Goal: Task Accomplishment & Management: Complete application form

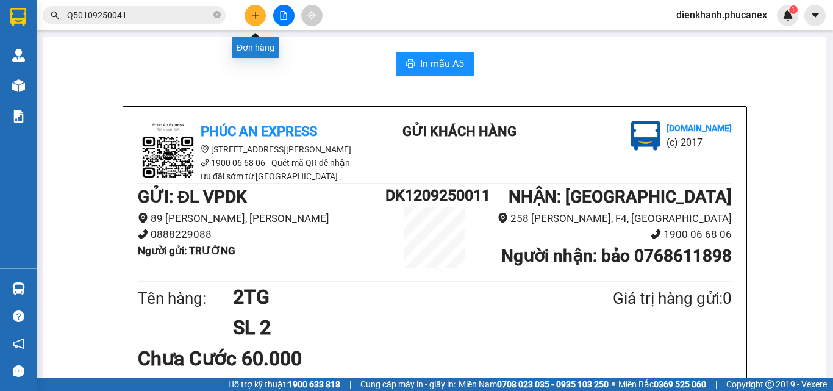
click at [258, 16] on icon "plus" at bounding box center [255, 15] width 9 height 9
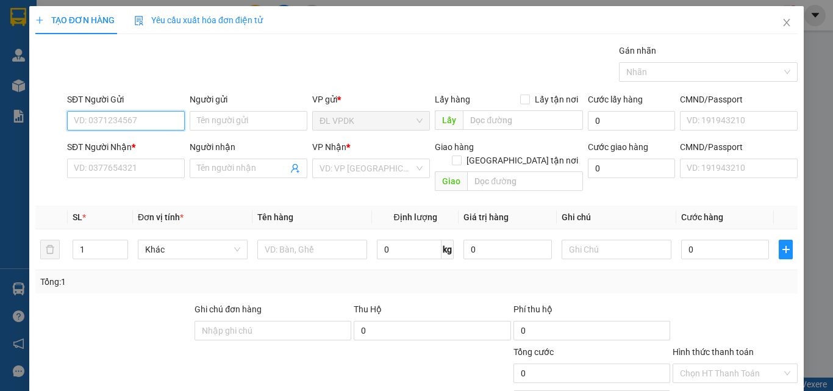
click at [165, 124] on input "SĐT Người Gửi" at bounding box center [126, 121] width 118 height 20
click at [101, 143] on div "0931464444 - THẠCH" at bounding box center [125, 144] width 102 height 13
type input "0931464444"
type input "THẠCH"
type input "0333603347"
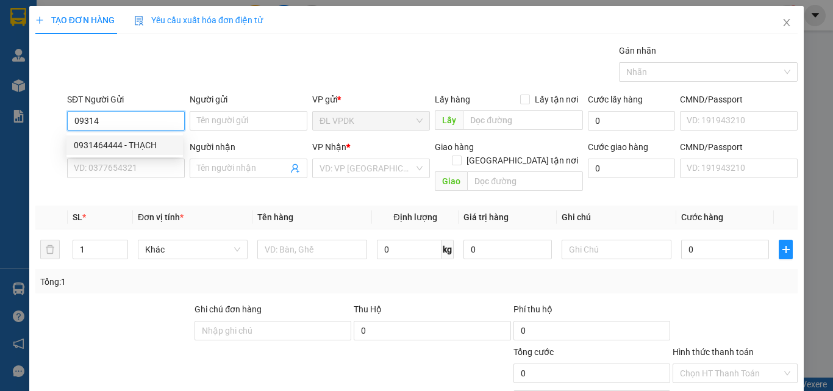
type input "PHƯƠNG ANH"
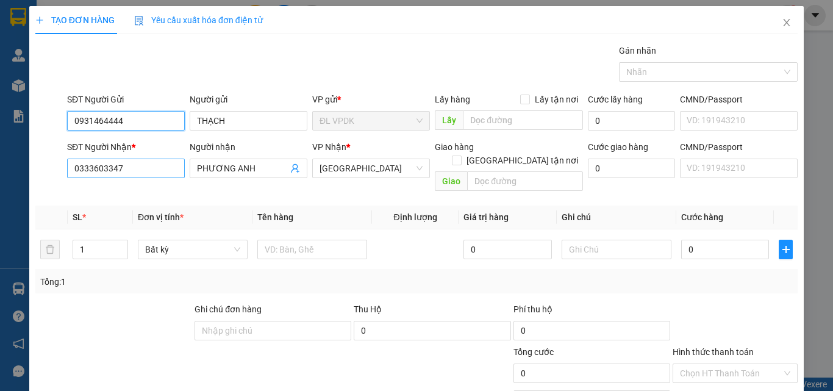
type input "0931464444"
click at [138, 172] on input "0333603347" at bounding box center [126, 169] width 118 height 20
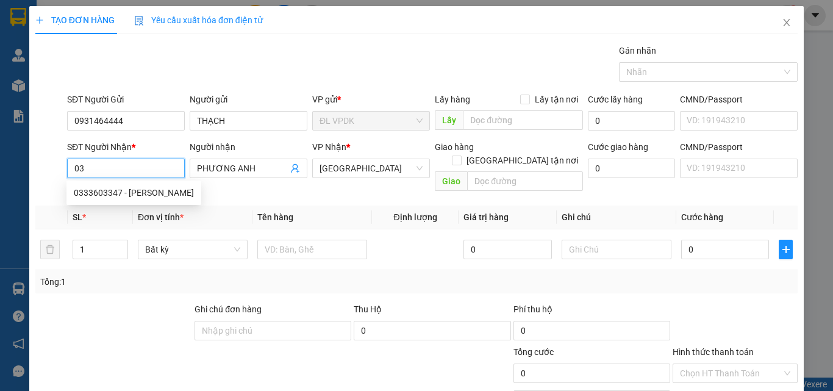
type input "0"
drag, startPoint x: 98, startPoint y: 189, endPoint x: 105, endPoint y: 193, distance: 8.2
click at [100, 190] on div "0908007767 - [PERSON_NAME]" at bounding box center [134, 192] width 120 height 13
type input "0908007767"
type input "HẢI"
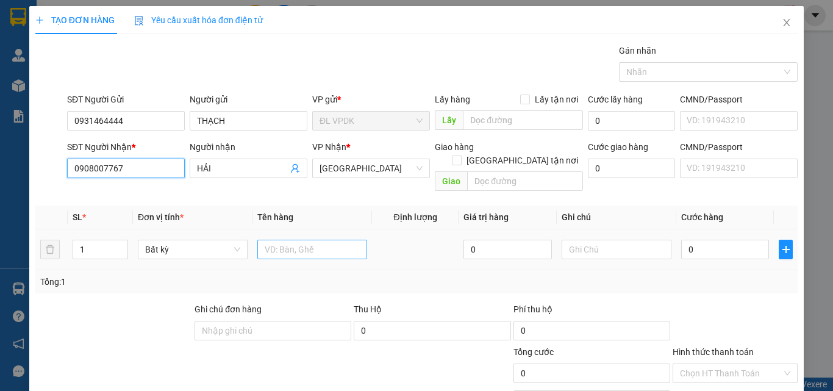
type input "0908007767"
click at [278, 240] on input "text" at bounding box center [312, 250] width 110 height 20
type input "1H"
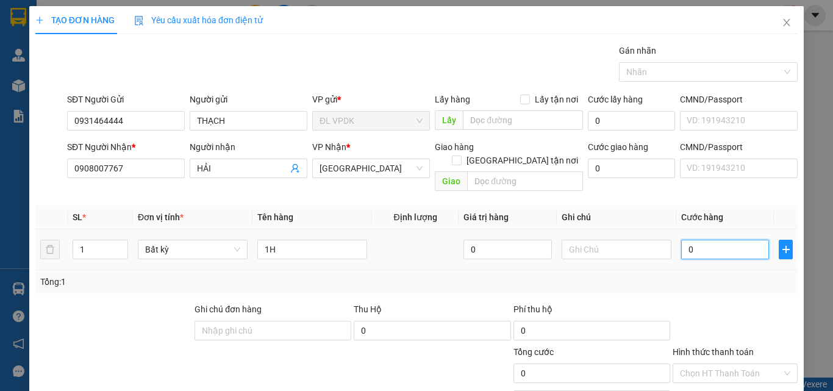
click at [681, 240] on input "0" at bounding box center [725, 250] width 88 height 20
type input "2"
type input "20"
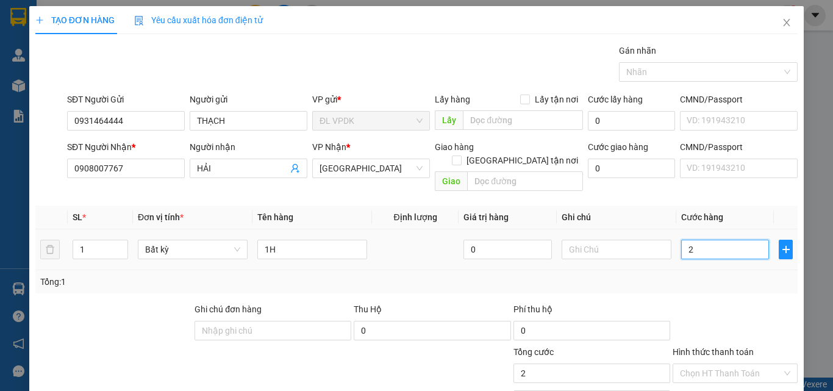
type input "20"
type input "20.000"
click at [713, 347] on label "Hình thức thanh toán" at bounding box center [713, 352] width 81 height 10
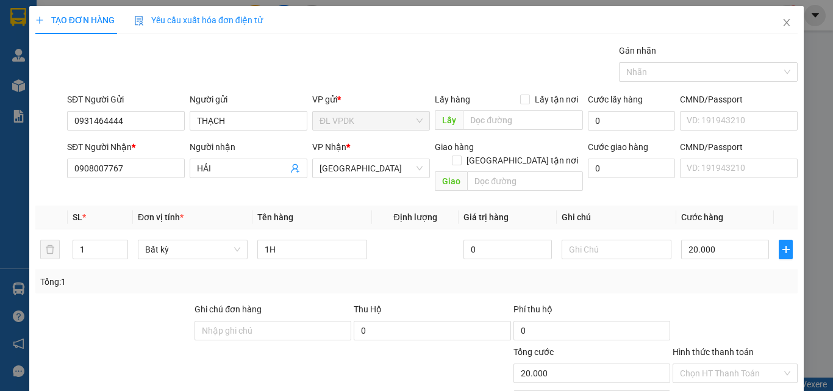
click at [713, 364] on input "Hình thức thanh toán" at bounding box center [731, 373] width 102 height 18
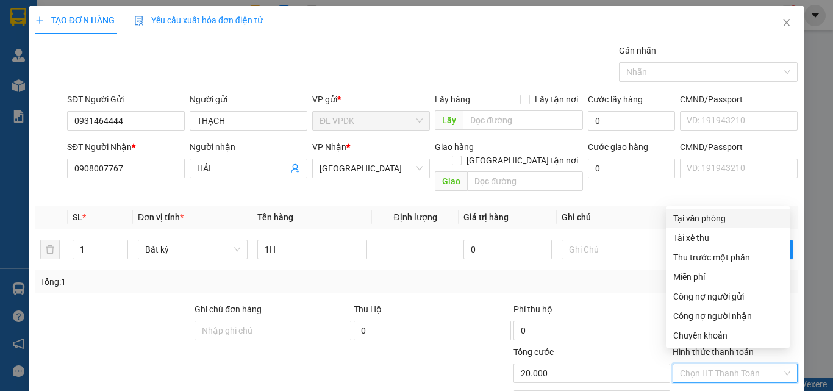
click at [719, 218] on div "Tại văn phòng" at bounding box center [727, 218] width 109 height 13
type input "0"
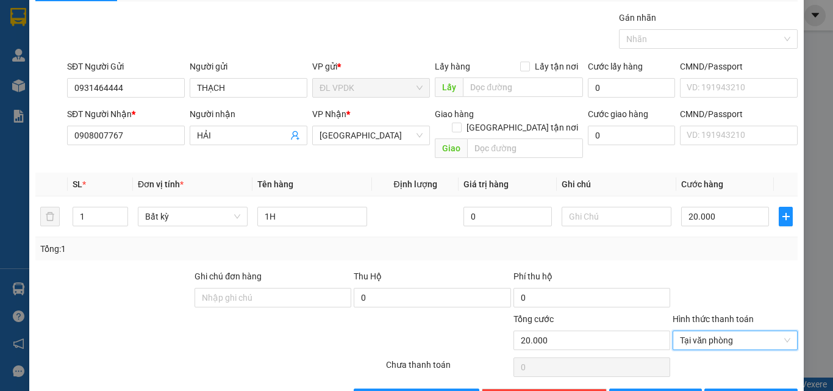
scroll to position [60, 0]
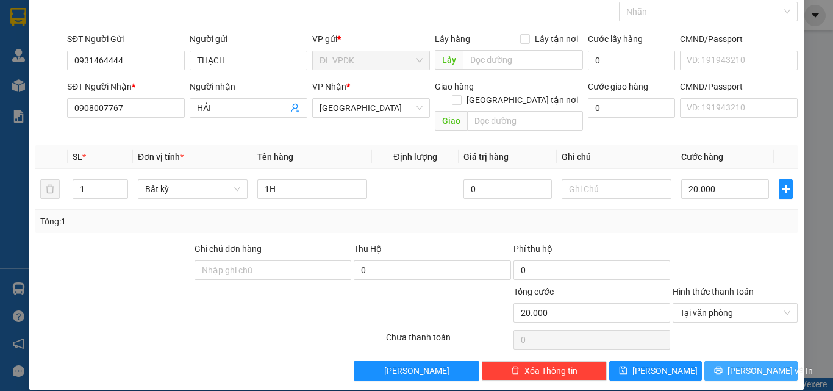
click at [738, 364] on span "[PERSON_NAME] và In" at bounding box center [769, 370] width 85 height 13
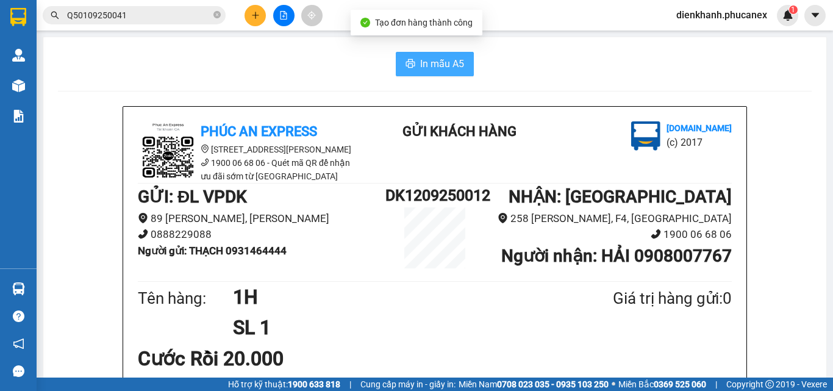
drag, startPoint x: 456, startPoint y: 63, endPoint x: 468, endPoint y: 139, distance: 76.6
click at [455, 63] on span "In mẫu A5" at bounding box center [442, 63] width 44 height 15
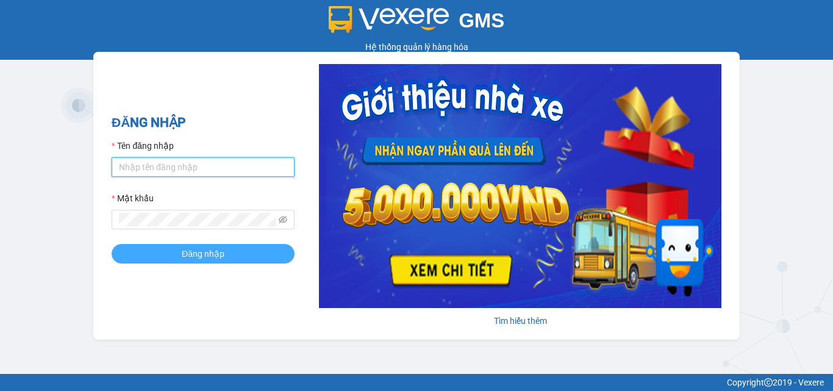
type input "dienkhanh.phucanex"
click at [199, 254] on span "Đăng nhập" at bounding box center [203, 253] width 43 height 13
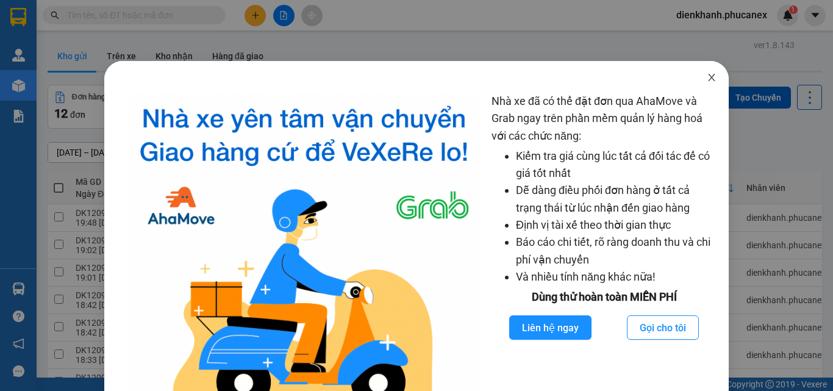
click at [707, 75] on icon "close" at bounding box center [712, 78] width 10 height 10
